Goal: Task Accomplishment & Management: Manage account settings

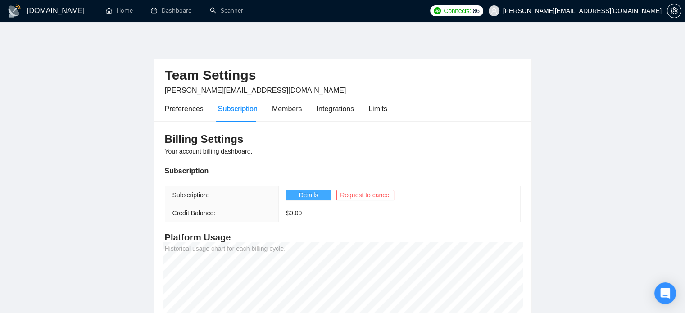
click at [303, 198] on span "Details" at bounding box center [308, 195] width 19 height 10
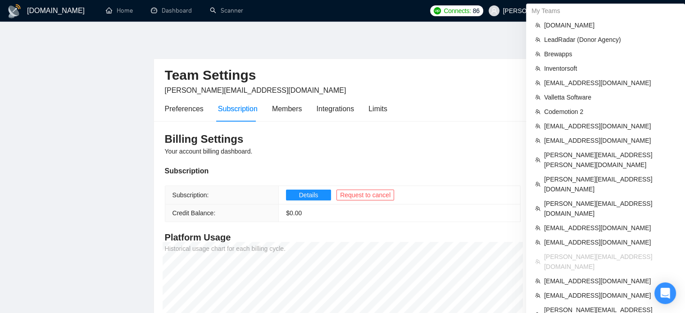
click at [598, 18] on body "[DOMAIN_NAME] Home Dashboard Scanner Connects: 86 [PERSON_NAME][EMAIL_ADDRESS][…" at bounding box center [342, 156] width 685 height 313
click at [622, 9] on div "My Teams" at bounding box center [605, 11] width 159 height 14
click at [606, 10] on div "My Teams" at bounding box center [605, 11] width 159 height 14
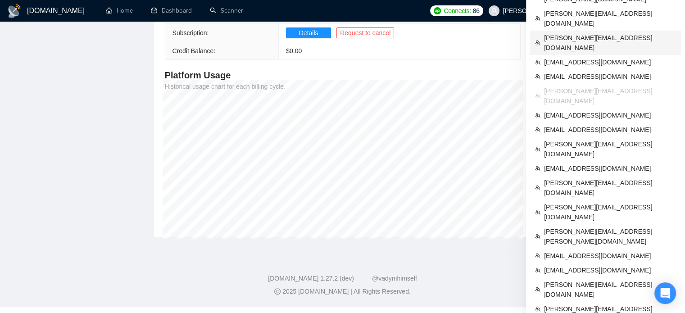
scroll to position [162, 0]
click at [566, 164] on span "scottanderson@cudavideos.com" at bounding box center [610, 169] width 132 height 10
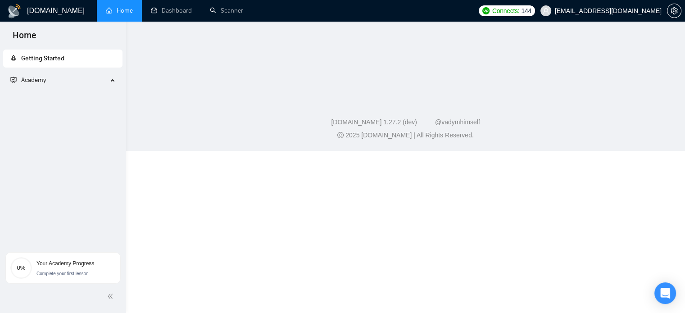
scroll to position [168, 0]
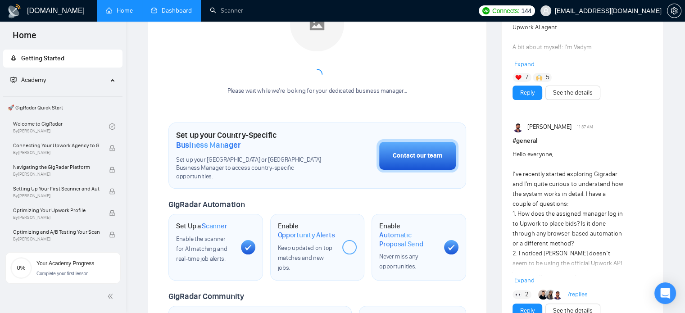
click at [153, 14] on link "Dashboard" at bounding box center [171, 11] width 41 height 8
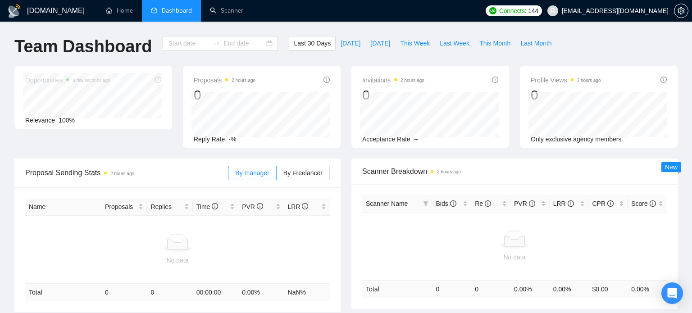
type input "2025-09-15"
type input "2025-10-15"
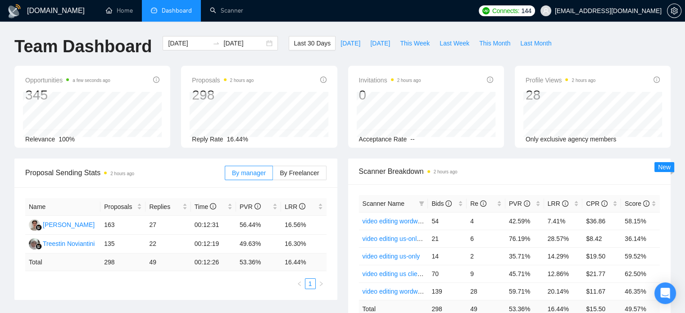
scroll to position [49, 0]
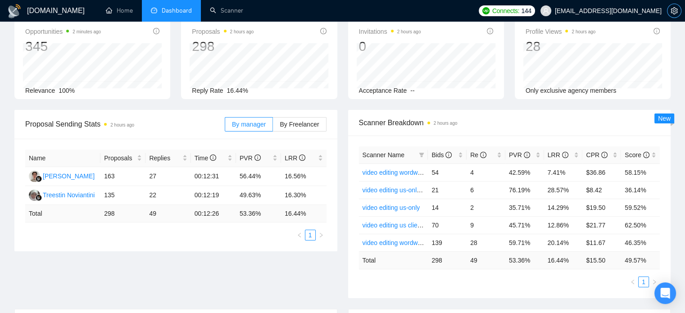
click at [678, 11] on span "setting" at bounding box center [675, 10] width 14 height 7
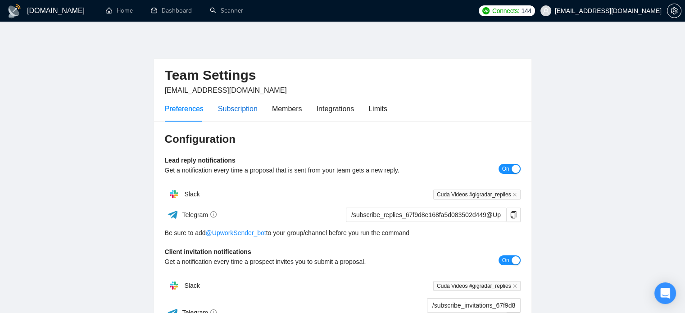
click at [237, 110] on div "Subscription" at bounding box center [238, 108] width 40 height 11
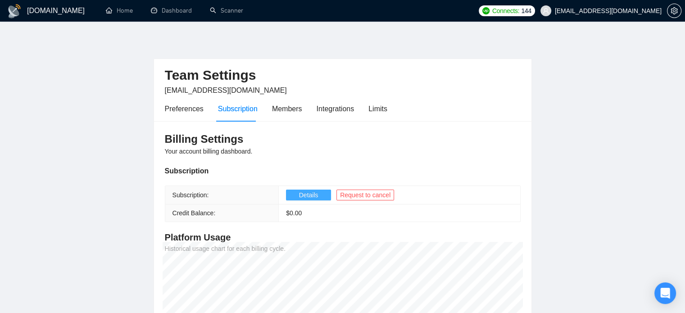
click at [314, 199] on span "Details" at bounding box center [308, 195] width 19 height 10
